Goal: Information Seeking & Learning: Learn about a topic

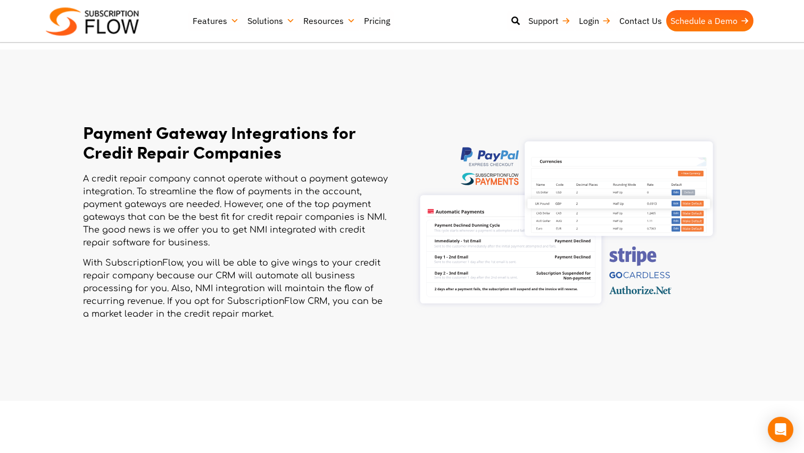
scroll to position [507, 0]
click at [158, 179] on p "A credit repair company cannot operate without a payment gateway integration. T…" at bounding box center [236, 211] width 306 height 77
click at [147, 213] on p "A credit repair company cannot operate without a payment gateway integration. T…" at bounding box center [236, 211] width 306 height 77
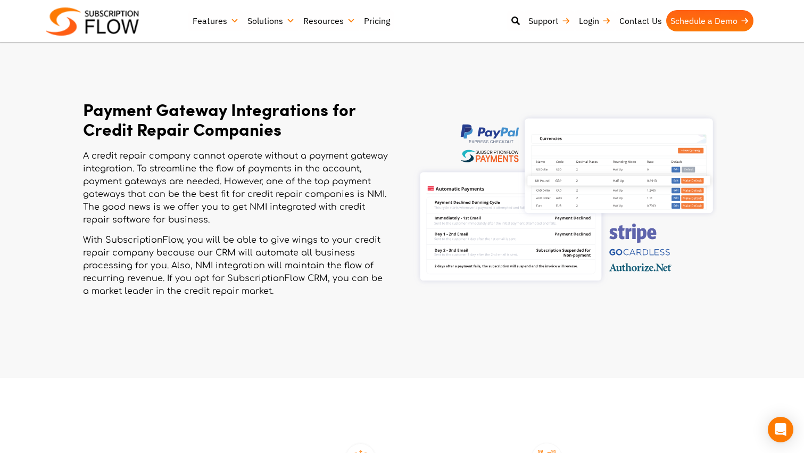
scroll to position [532, 0]
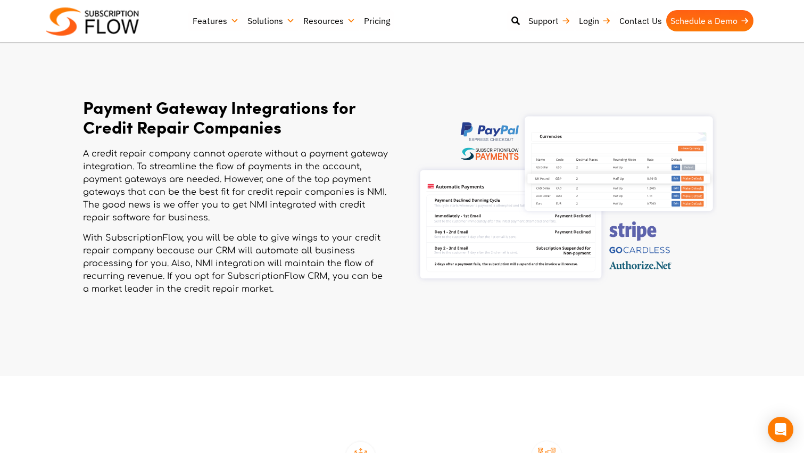
click at [120, 178] on p "A credit repair company cannot operate without a payment gateway integration. T…" at bounding box center [236, 185] width 306 height 77
click at [119, 193] on p "A credit repair company cannot operate without a payment gateway integration. T…" at bounding box center [236, 185] width 306 height 77
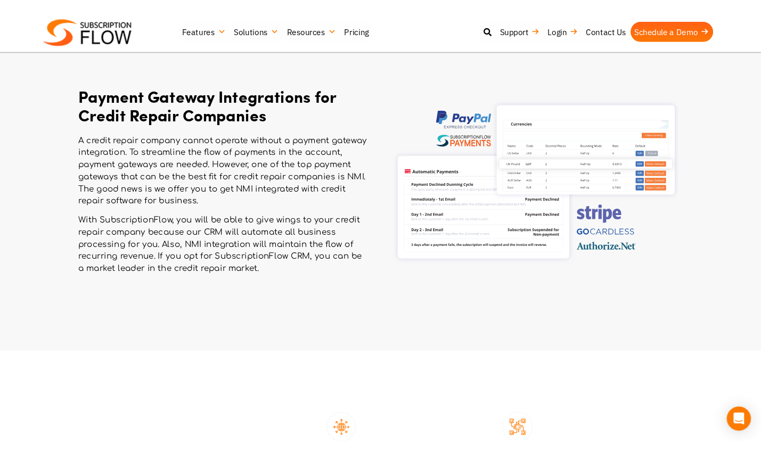
scroll to position [552, 0]
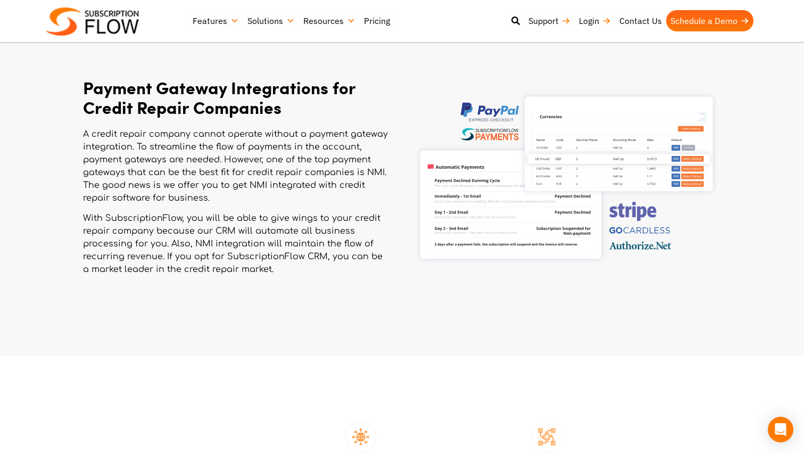
click at [106, 173] on p "A credit repair company cannot operate without a payment gateway integration. T…" at bounding box center [236, 166] width 306 height 77
drag, startPoint x: 106, startPoint y: 173, endPoint x: 212, endPoint y: 171, distance: 105.4
click at [212, 171] on p "A credit repair company cannot operate without a payment gateway integration. T…" at bounding box center [236, 166] width 306 height 77
click at [151, 178] on p "A credit repair company cannot operate without a payment gateway integration. T…" at bounding box center [236, 166] width 306 height 77
click at [119, 186] on p "A credit repair company cannot operate without a payment gateway integration. T…" at bounding box center [236, 166] width 306 height 77
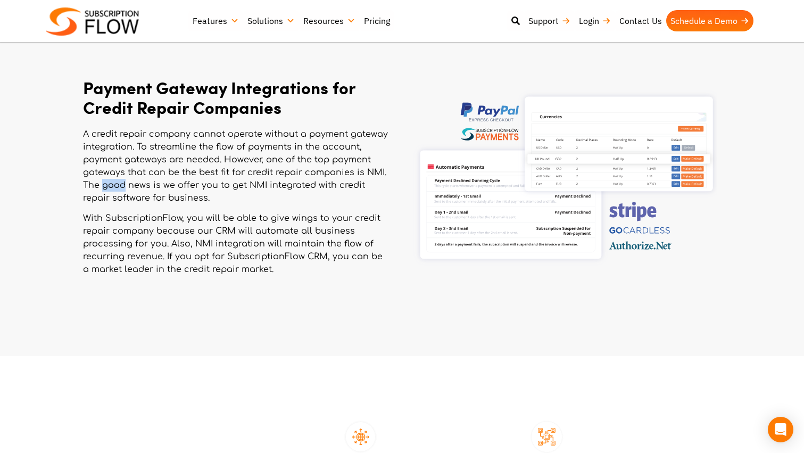
click at [119, 186] on p "A credit repair company cannot operate without a payment gateway integration. T…" at bounding box center [236, 166] width 306 height 77
click at [134, 185] on p "A credit repair company cannot operate without a payment gateway integration. T…" at bounding box center [236, 166] width 306 height 77
click at [125, 193] on p "A credit repair company cannot operate without a payment gateway integration. T…" at bounding box center [236, 166] width 306 height 77
click at [157, 175] on p "A credit repair company cannot operate without a payment gateway integration. T…" at bounding box center [236, 166] width 306 height 77
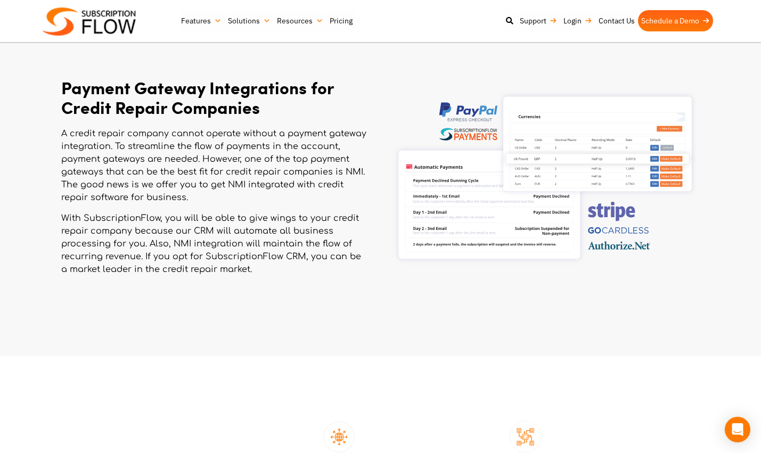
scroll to position [554, 0]
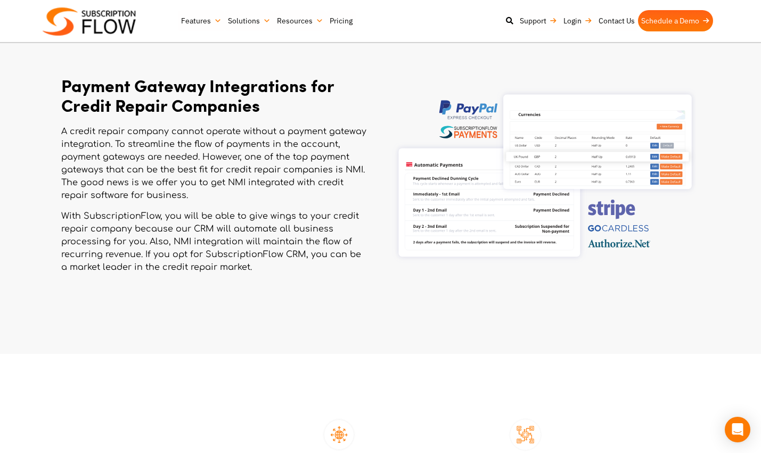
click at [469, 135] on img at bounding box center [543, 178] width 306 height 234
click at [510, 180] on img at bounding box center [543, 178] width 306 height 234
click at [642, 232] on img at bounding box center [543, 178] width 306 height 234
drag, startPoint x: 638, startPoint y: 232, endPoint x: 575, endPoint y: 232, distance: 63.4
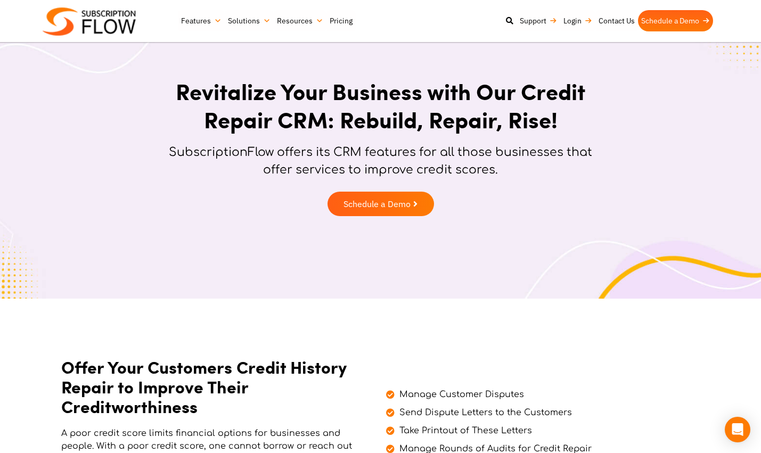
scroll to position [0, 0]
click at [340, 21] on link "Pricing" at bounding box center [340, 20] width 29 height 21
